Goal: Task Accomplishment & Management: Complete application form

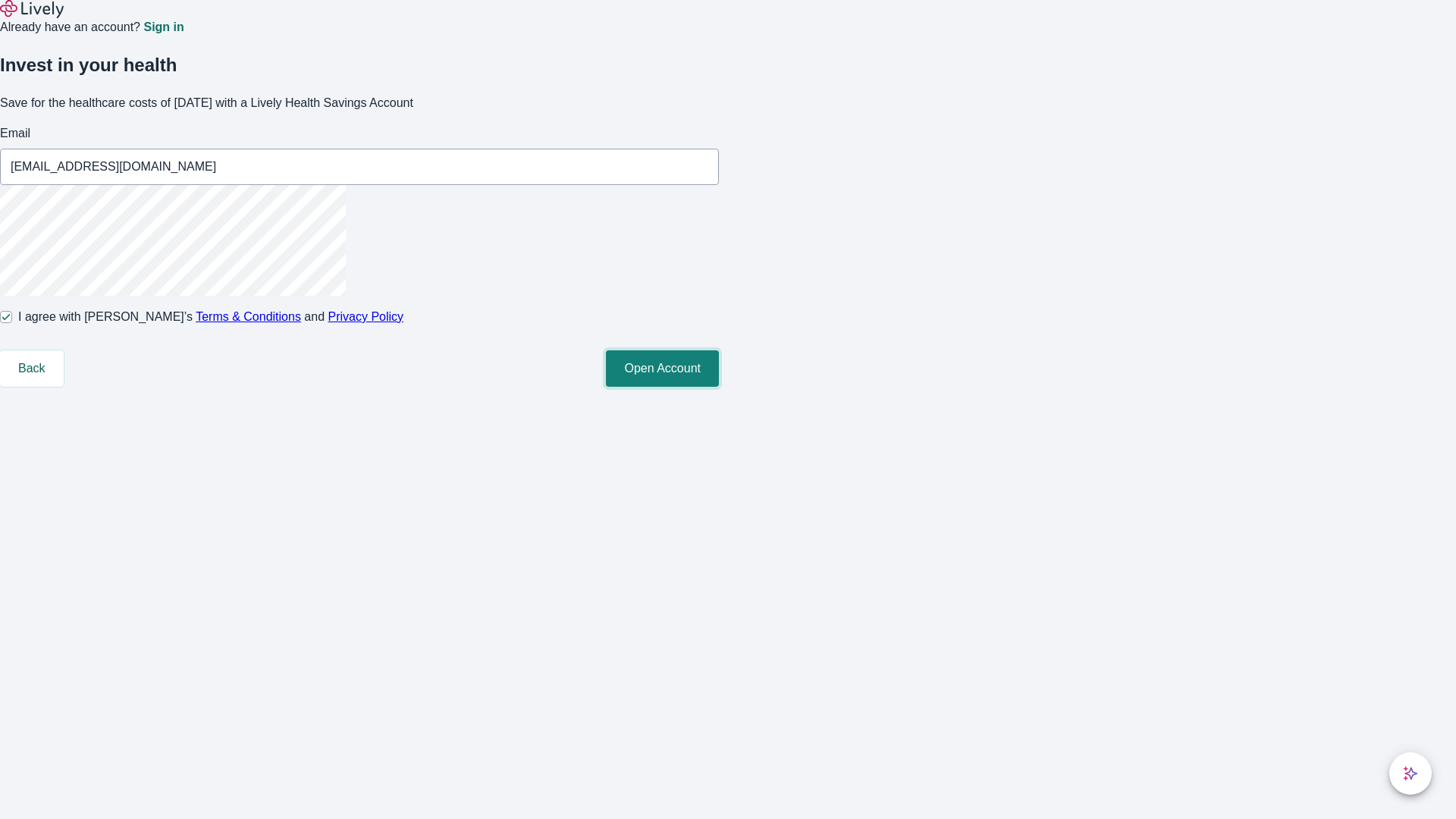
click at [719, 387] on button "Open Account" at bounding box center [662, 369] width 113 height 36
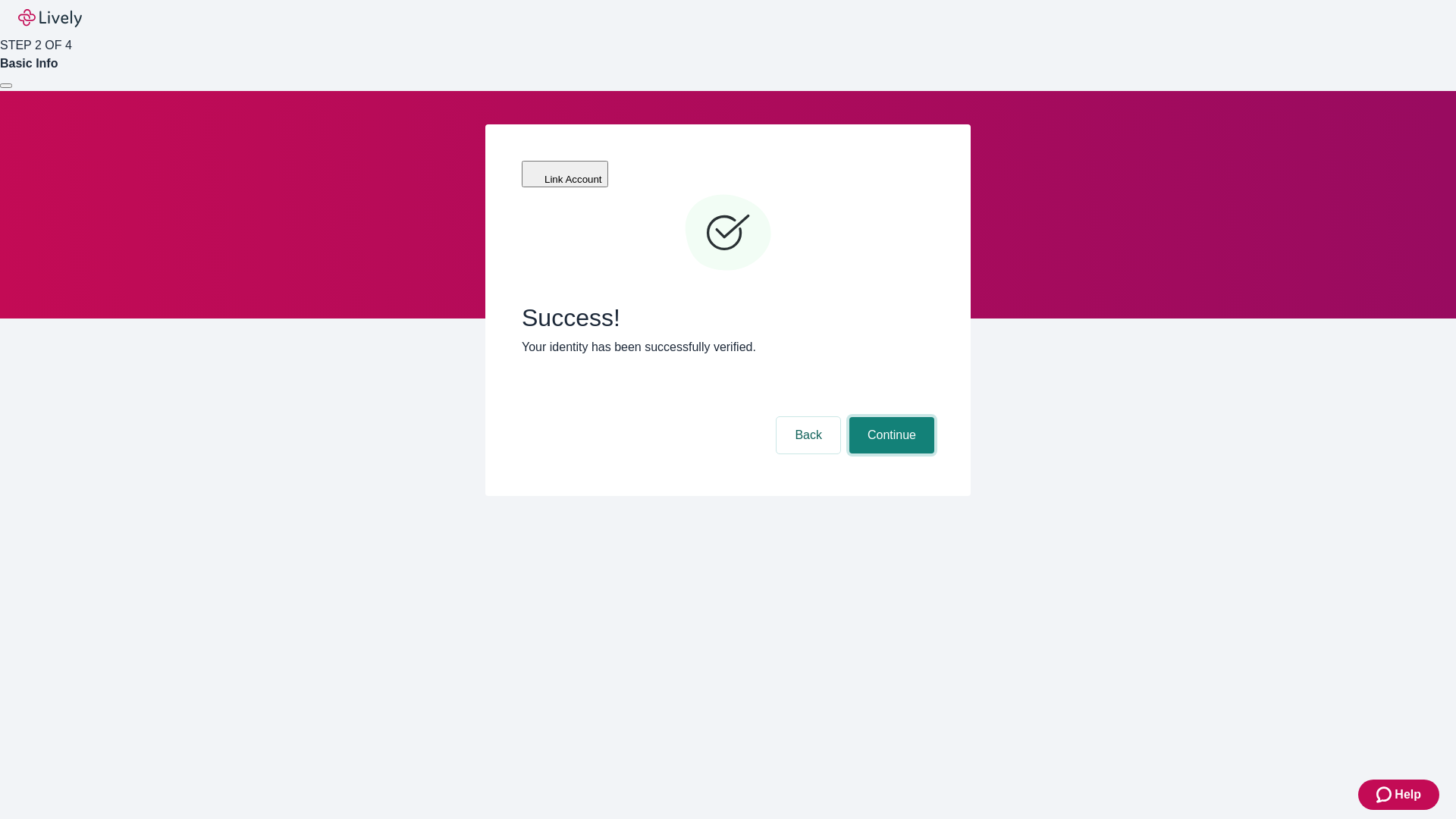
click at [890, 417] on button "Continue" at bounding box center [891, 435] width 85 height 36
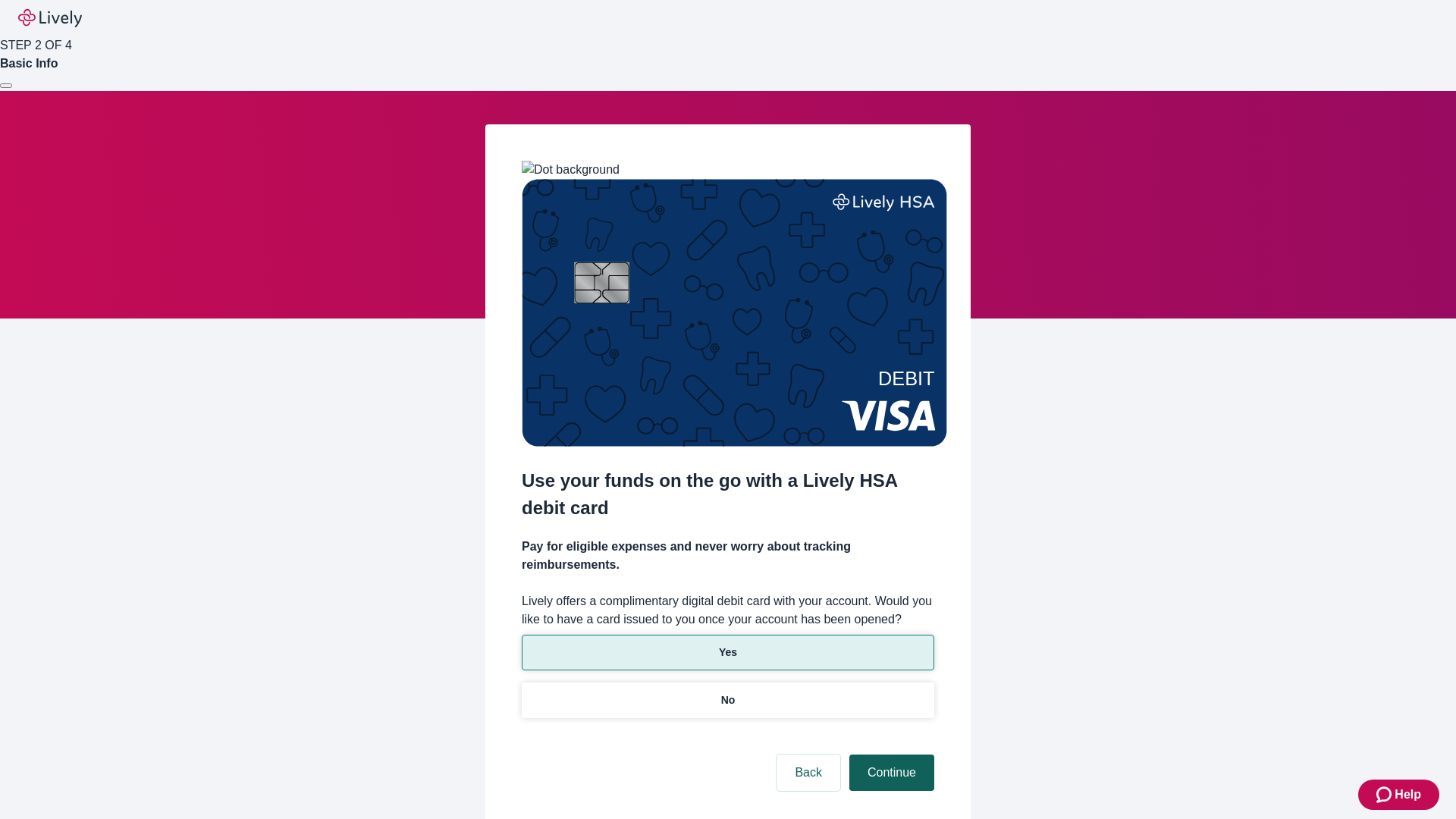
click at [727, 693] on p "No" at bounding box center [728, 700] width 15 height 16
click at [890, 755] on button "Continue" at bounding box center [891, 773] width 85 height 36
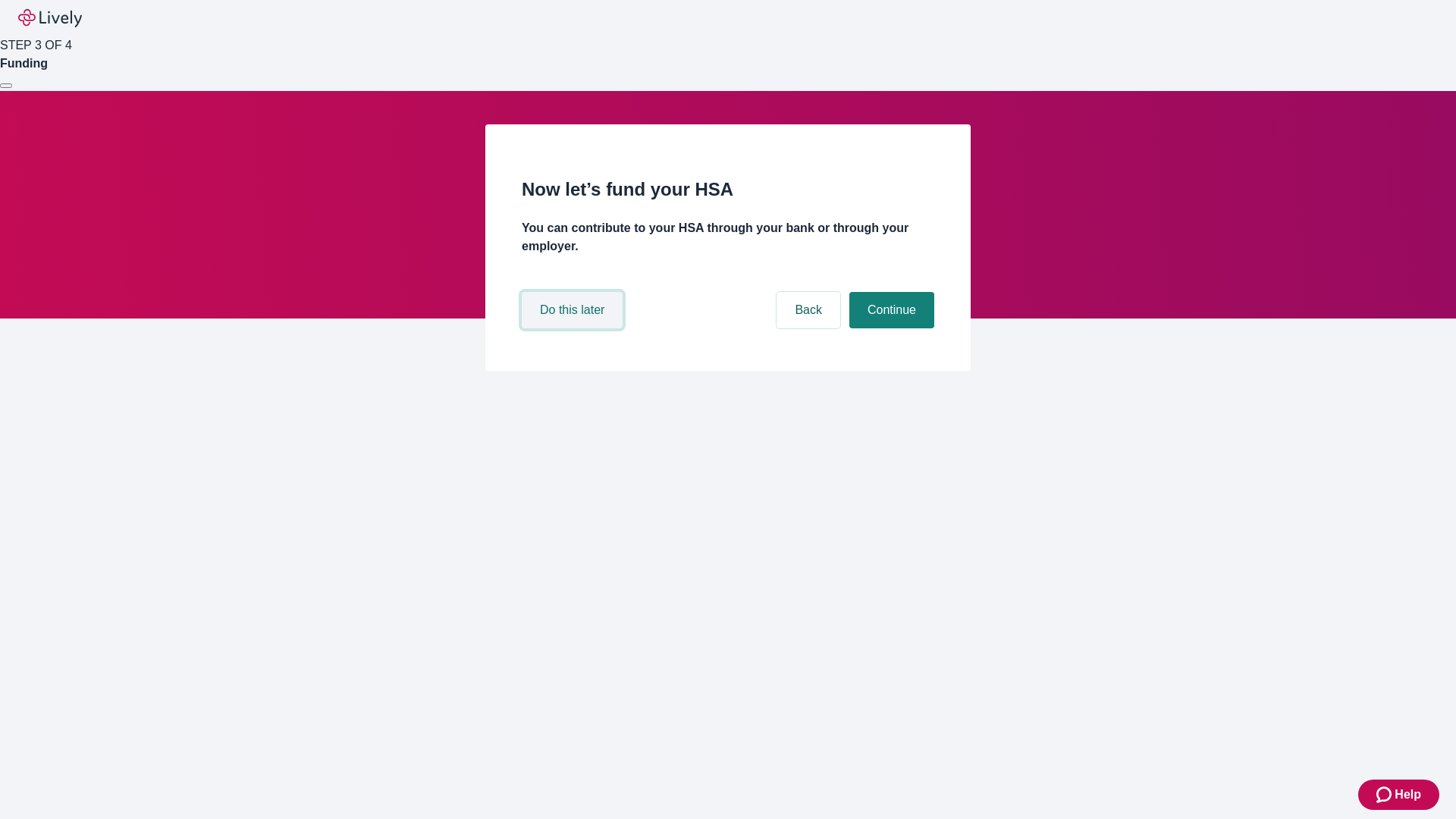
click at [574, 328] on button "Do this later" at bounding box center [572, 310] width 101 height 36
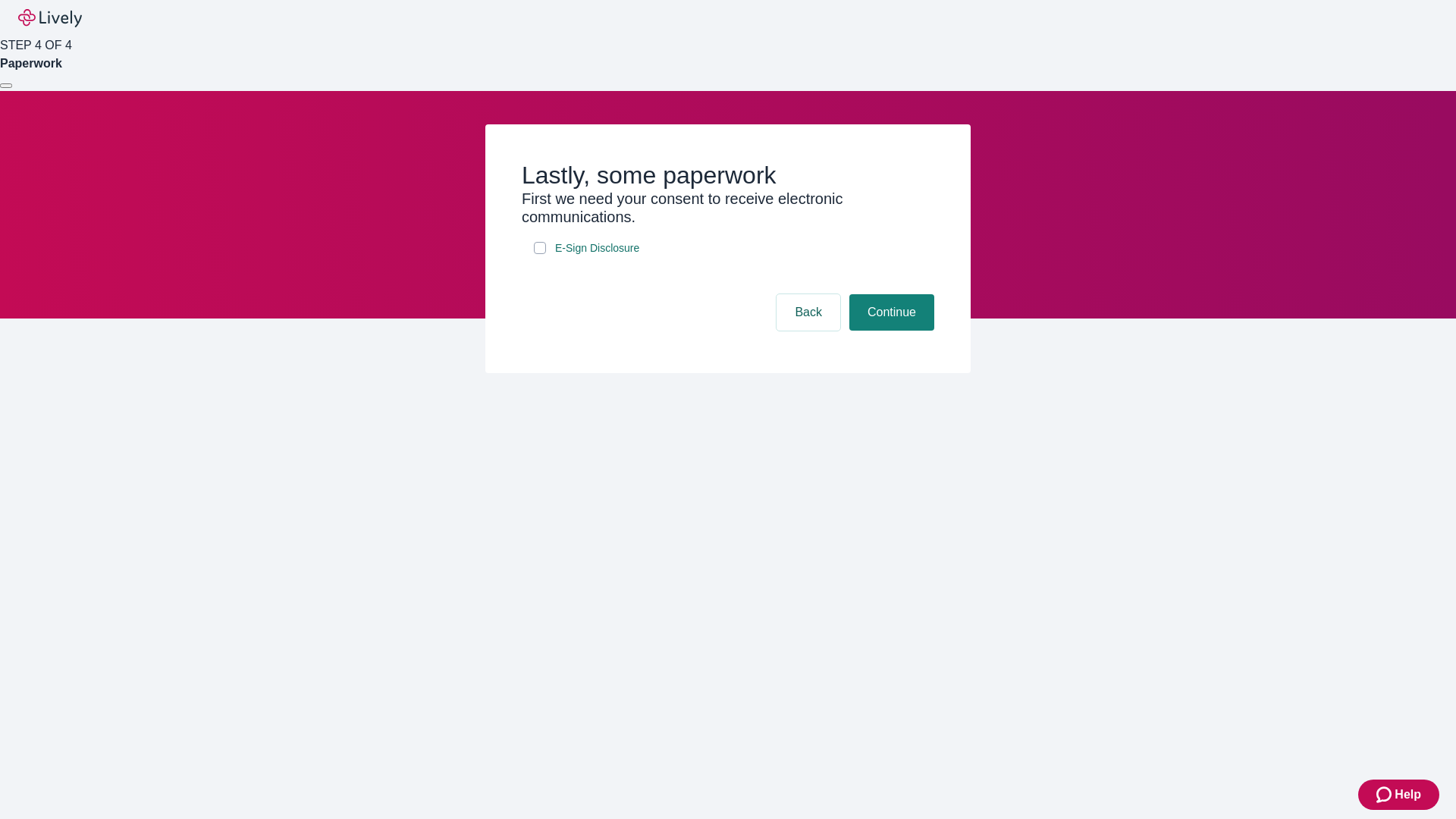
click at [540, 254] on input "E-Sign Disclosure" at bounding box center [540, 248] width 12 height 12
checkbox input "true"
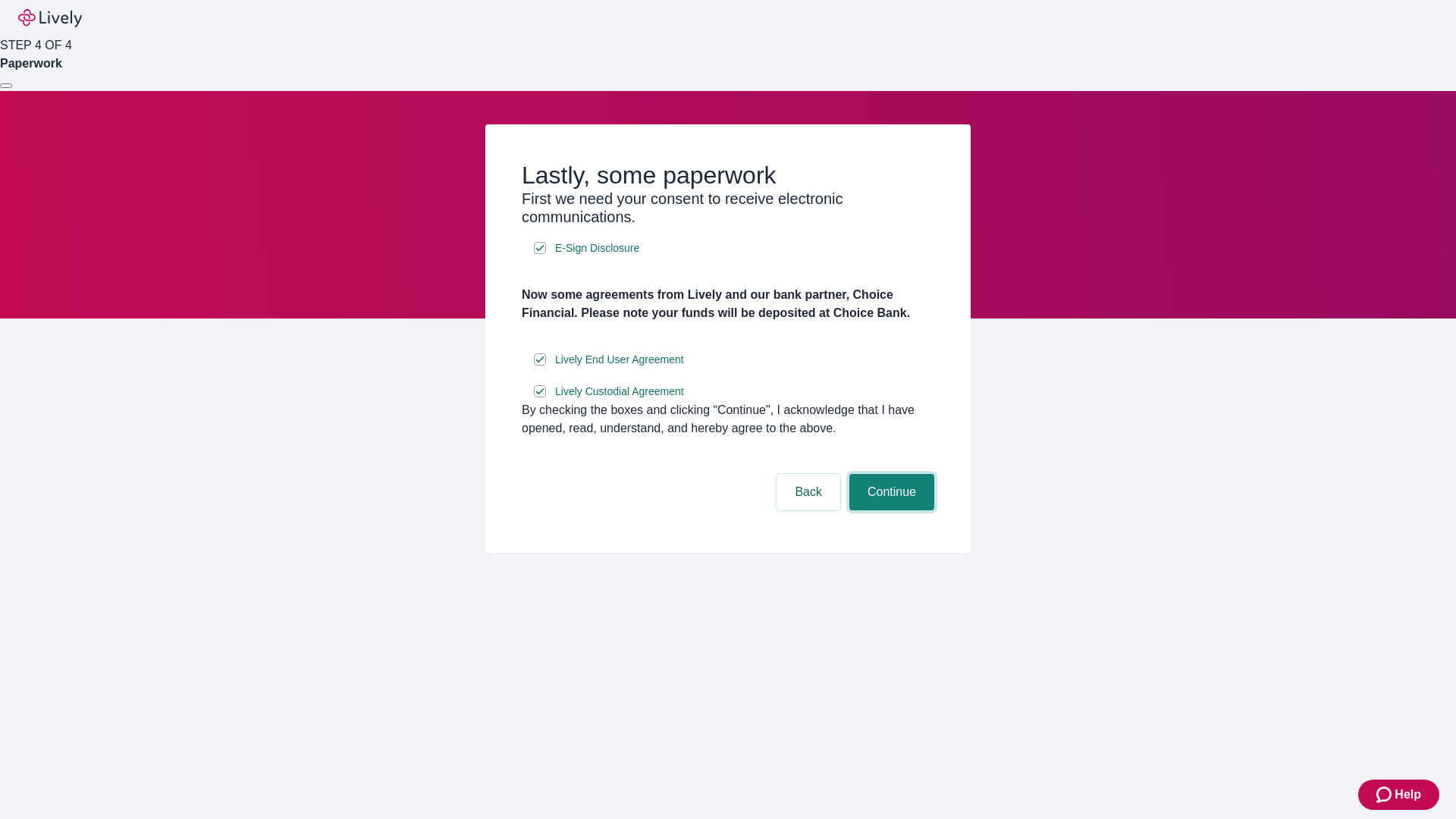
click at [890, 510] on button "Continue" at bounding box center [891, 492] width 85 height 36
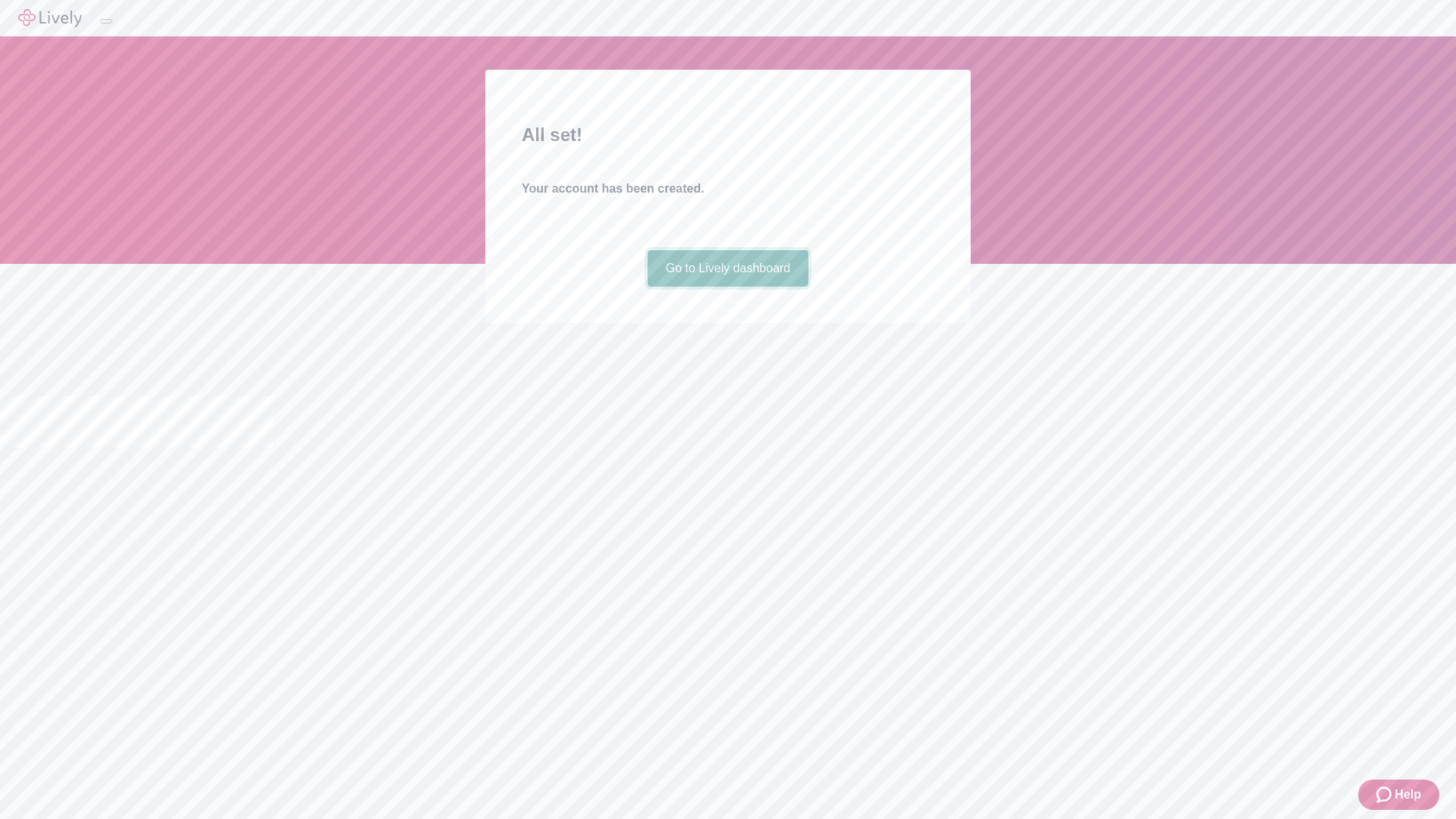
click at [727, 287] on link "Go to Lively dashboard" at bounding box center [729, 268] width 162 height 36
